Goal: Information Seeking & Learning: Learn about a topic

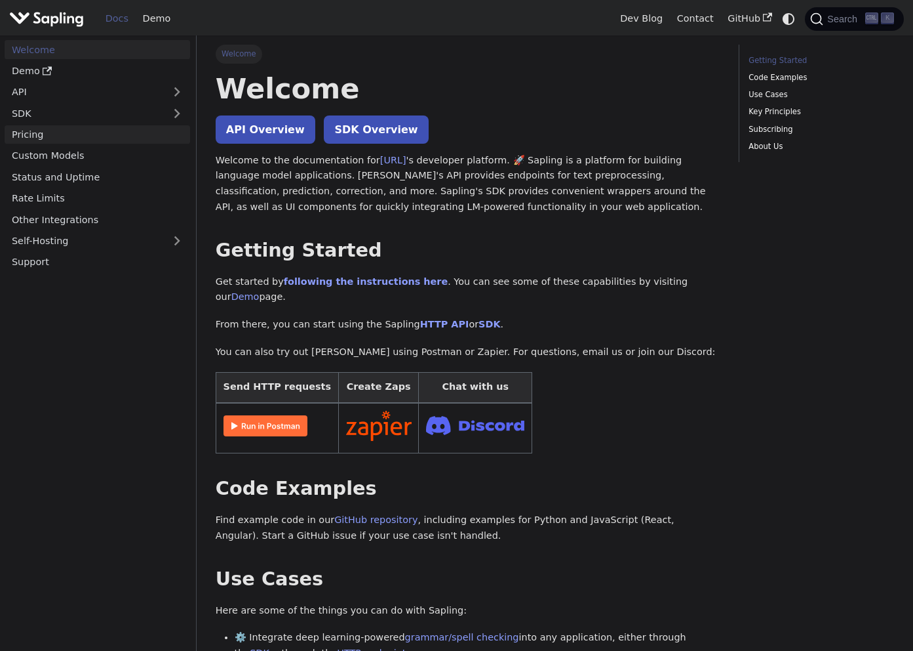
click at [153, 126] on link "Pricing" at bounding box center [98, 134] width 186 height 19
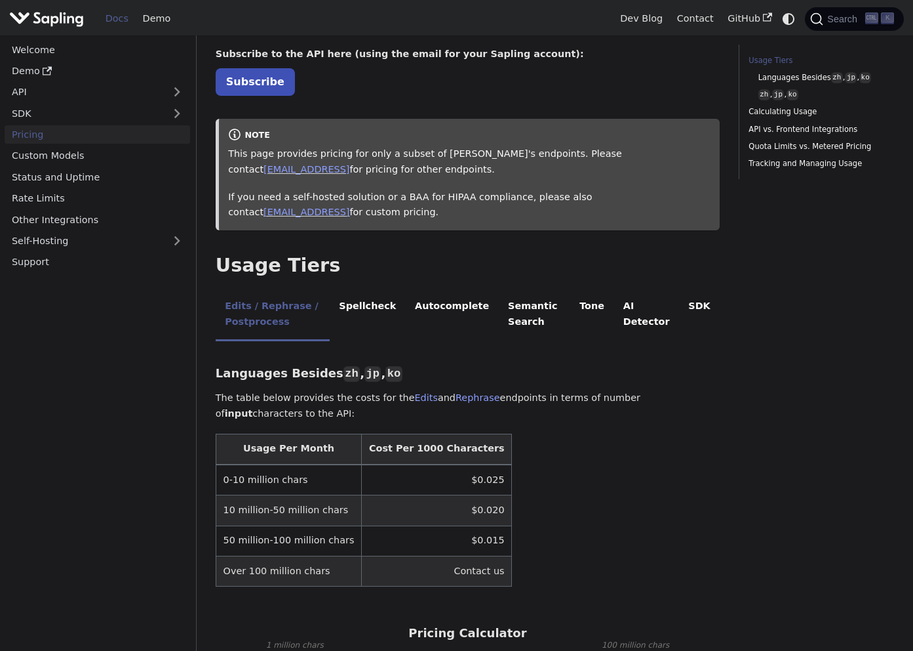
scroll to position [66, 0]
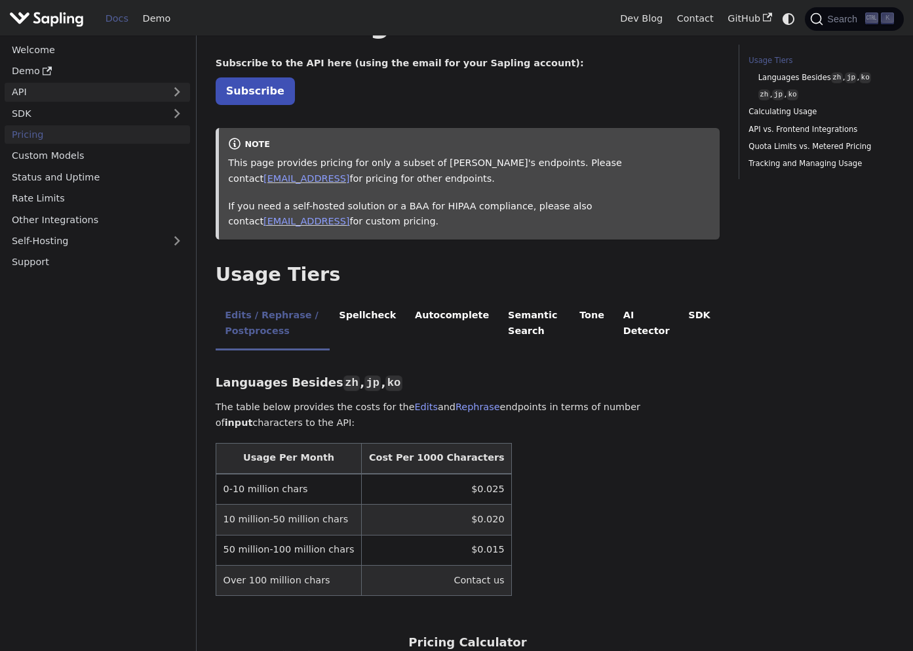
click at [77, 86] on link "API" at bounding box center [84, 92] width 159 height 19
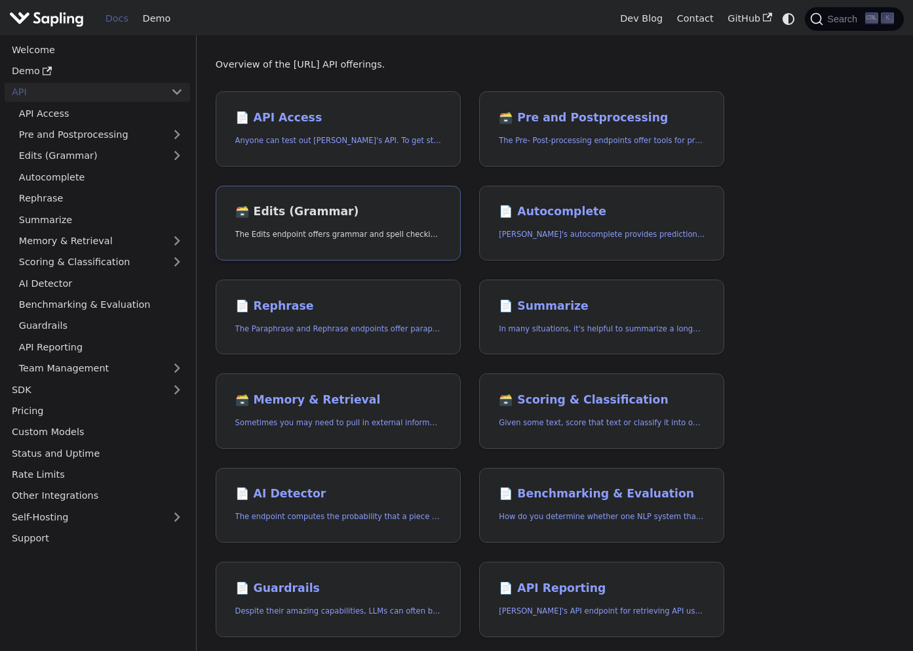
scroll to position [66, 0]
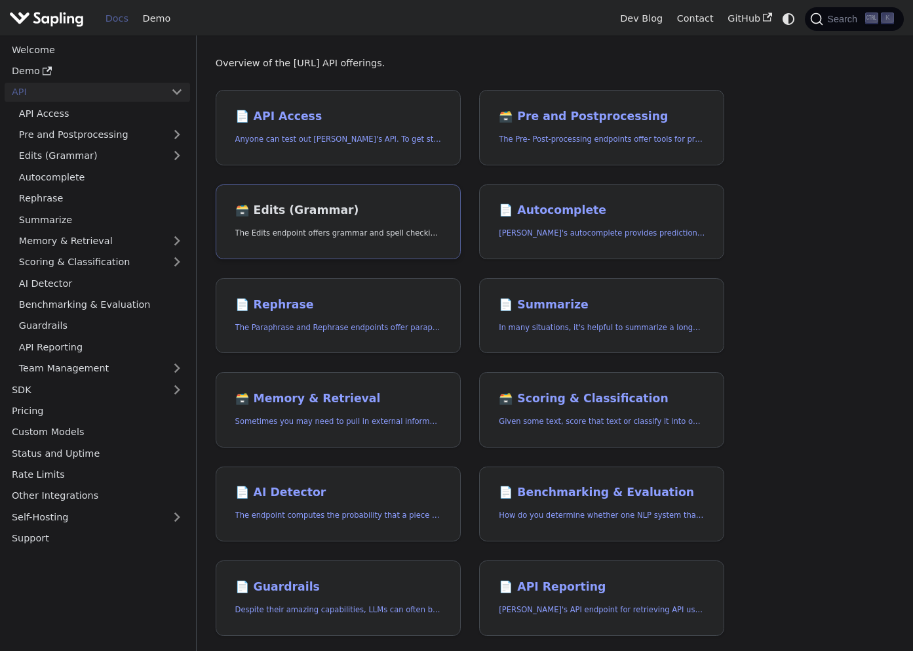
click at [391, 229] on p "The Edits endpoint offers grammar and spell checking." at bounding box center [338, 233] width 206 height 12
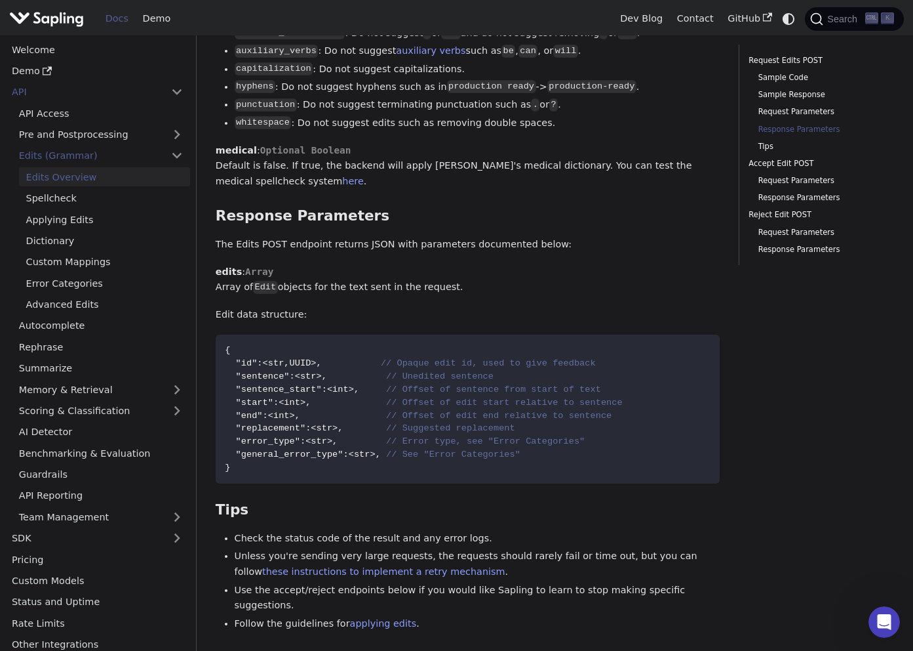
scroll to position [1898, 0]
